Goal: Navigation & Orientation: Find specific page/section

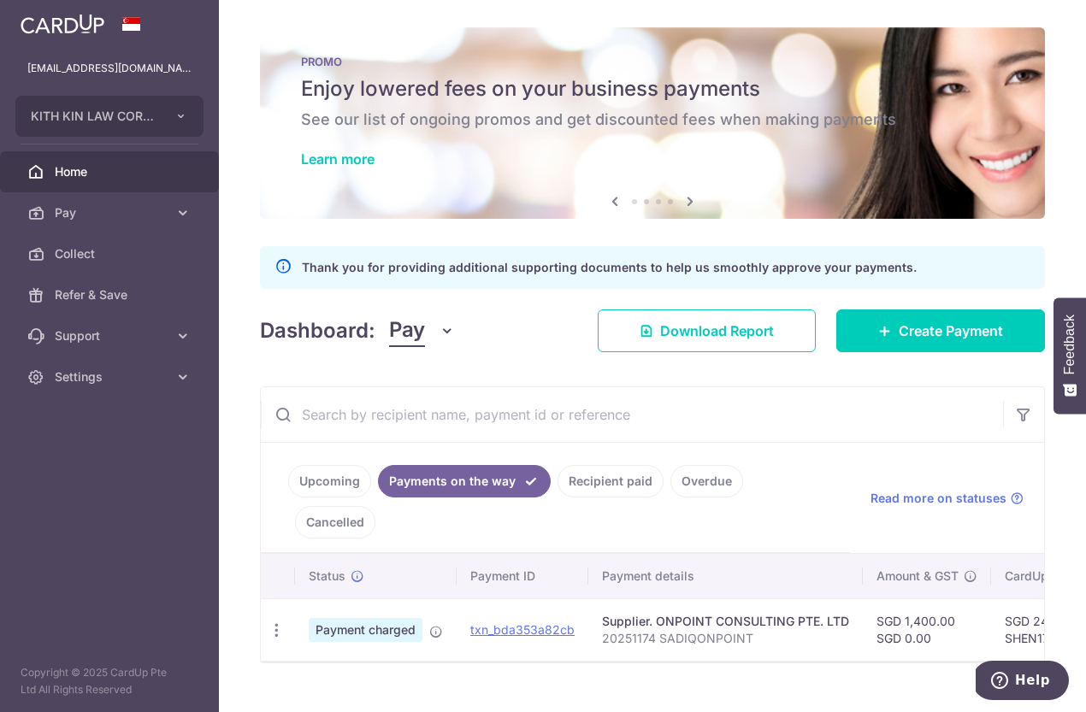
click at [112, 168] on span "Home" at bounding box center [111, 171] width 113 height 17
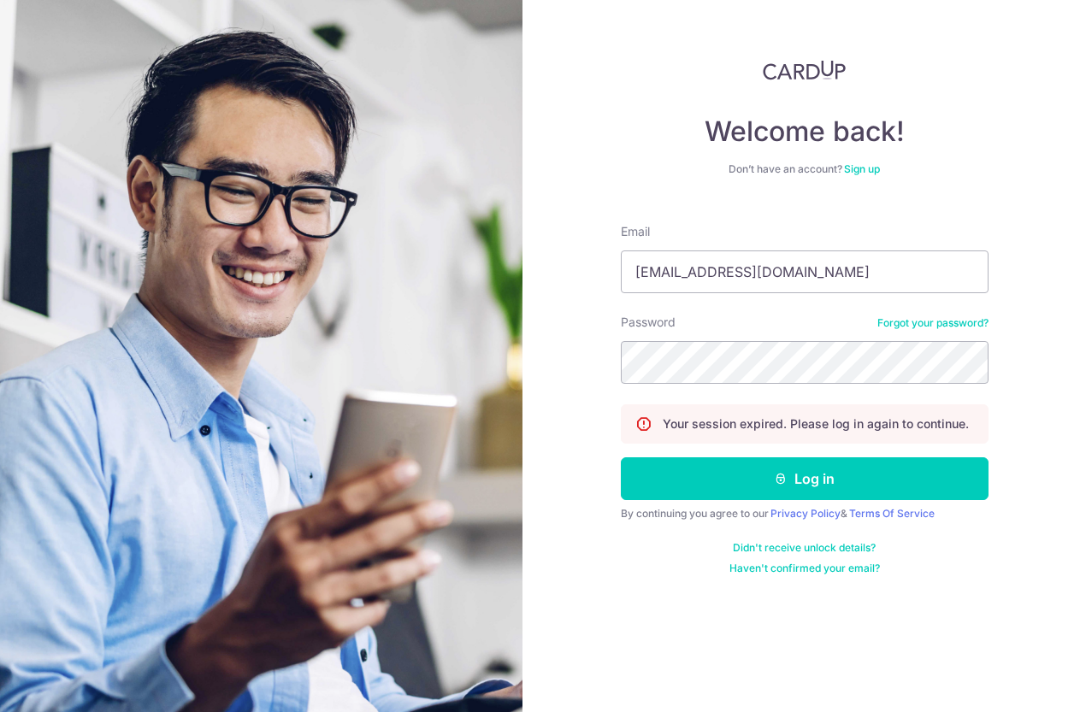
click at [730, 482] on button "Log in" at bounding box center [805, 479] width 368 height 43
